Goal: Task Accomplishment & Management: Manage account settings

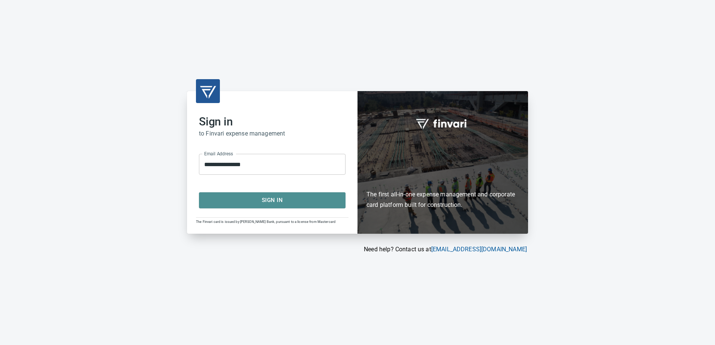
click at [250, 204] on span "Sign In" at bounding box center [272, 201] width 130 height 10
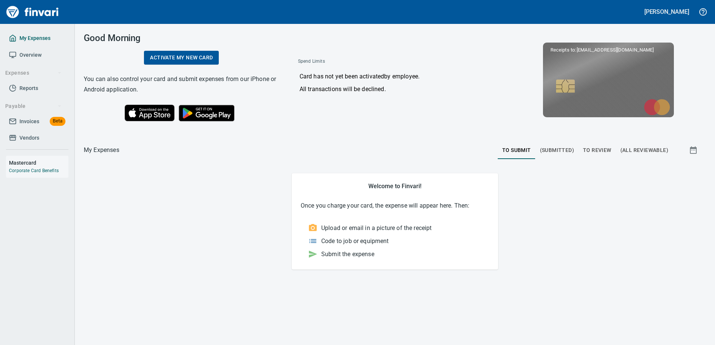
click at [45, 40] on span "My Expenses" at bounding box center [34, 38] width 31 height 9
click at [37, 54] on span "Overview" at bounding box center [30, 54] width 22 height 9
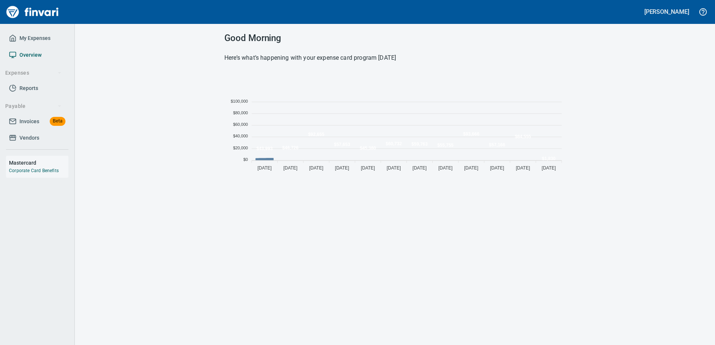
scroll to position [102, 335]
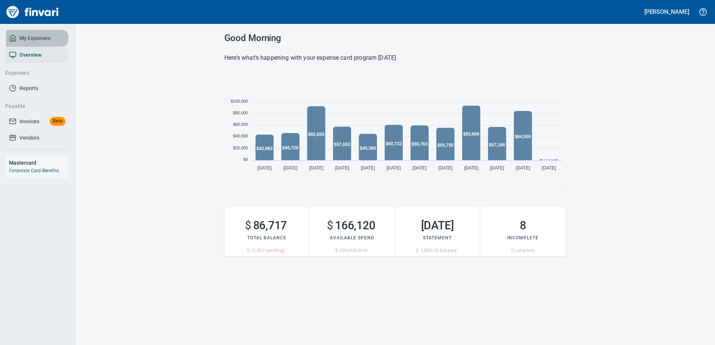
click at [38, 37] on span "My Expenses" at bounding box center [34, 38] width 31 height 9
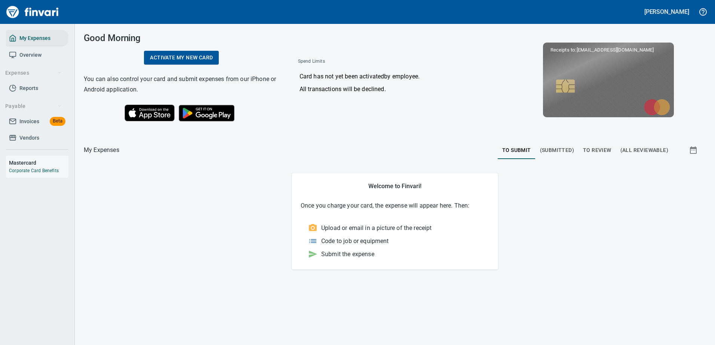
click at [463, 83] on div "Card has not yet been activated by employee . All transactions will be declined." at bounding box center [395, 84] width 206 height 37
click at [597, 150] on span "To Review" at bounding box center [597, 150] width 28 height 9
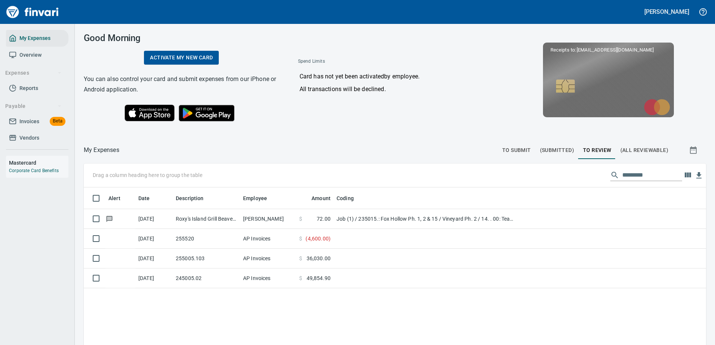
scroll to position [258, 611]
click at [400, 131] on div "Good Morning Activate my new card You can also control your card and submit exp…" at bounding box center [395, 80] width 640 height 112
click at [521, 147] on span "To Submit" at bounding box center [516, 150] width 29 height 9
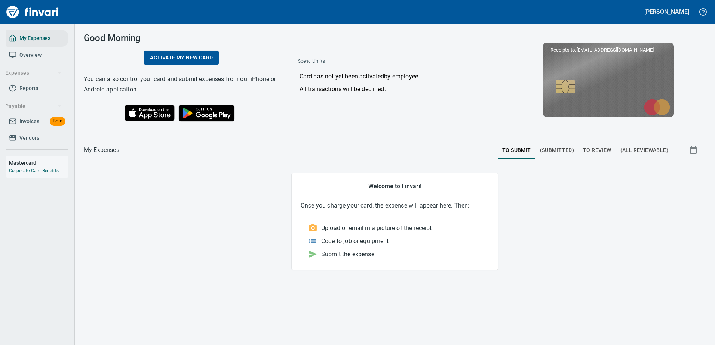
click at [593, 145] on button "To Review" at bounding box center [596, 150] width 37 height 18
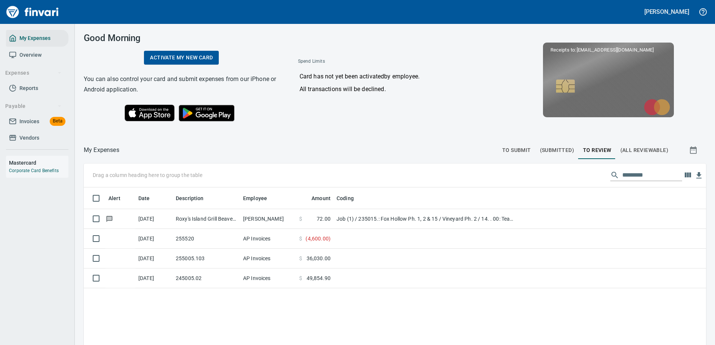
scroll to position [258, 611]
